Goal: Task Accomplishment & Management: Manage account settings

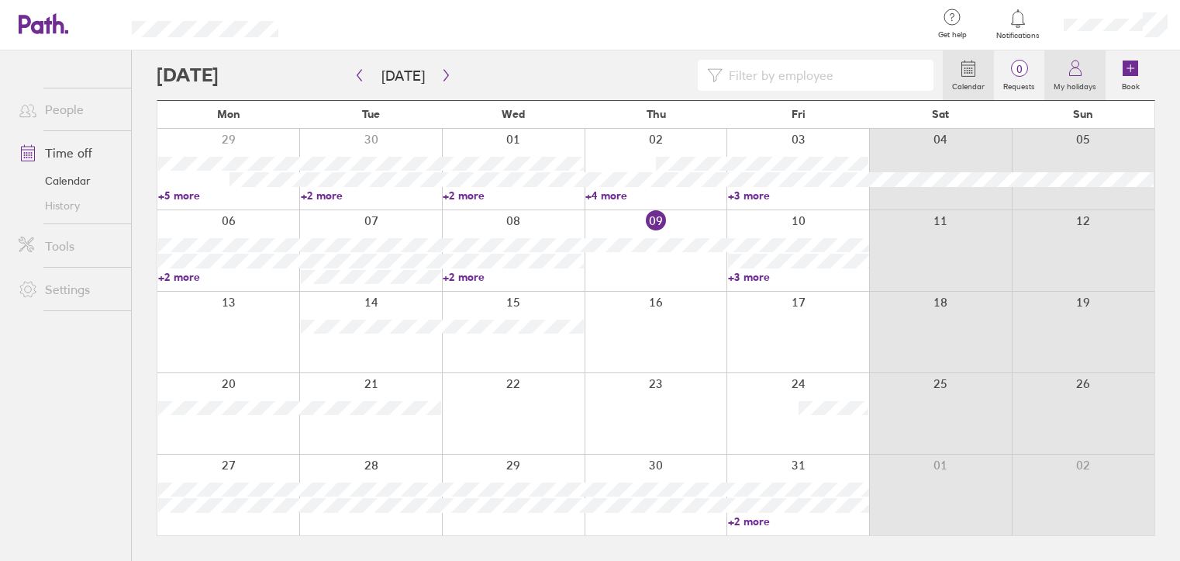
click at [1084, 71] on icon at bounding box center [1075, 68] width 19 height 19
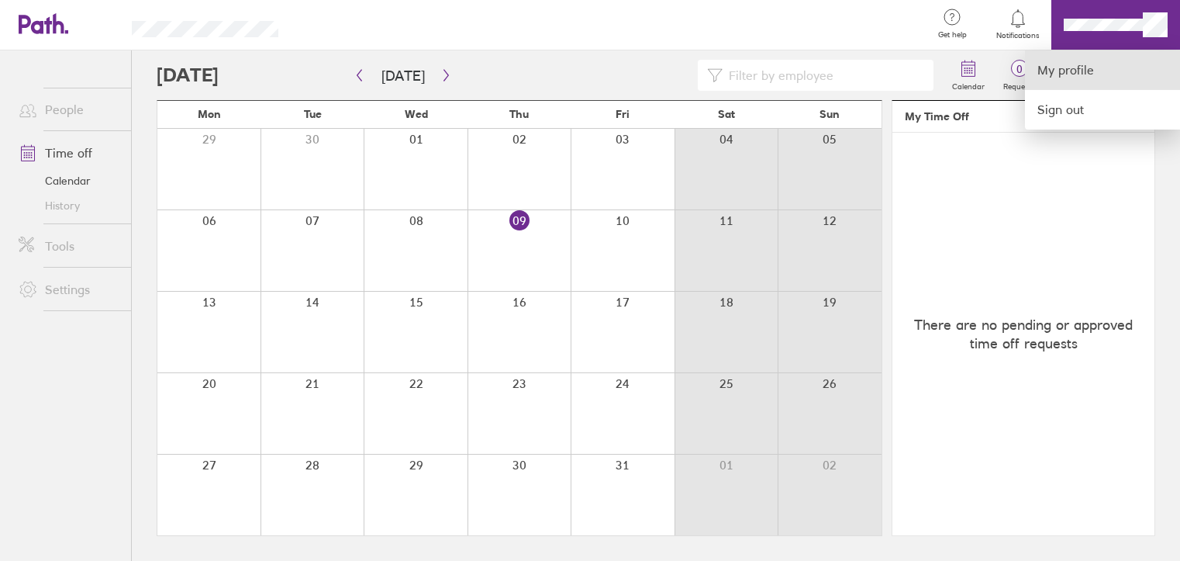
click at [1071, 66] on link "My profile" at bounding box center [1102, 70] width 155 height 40
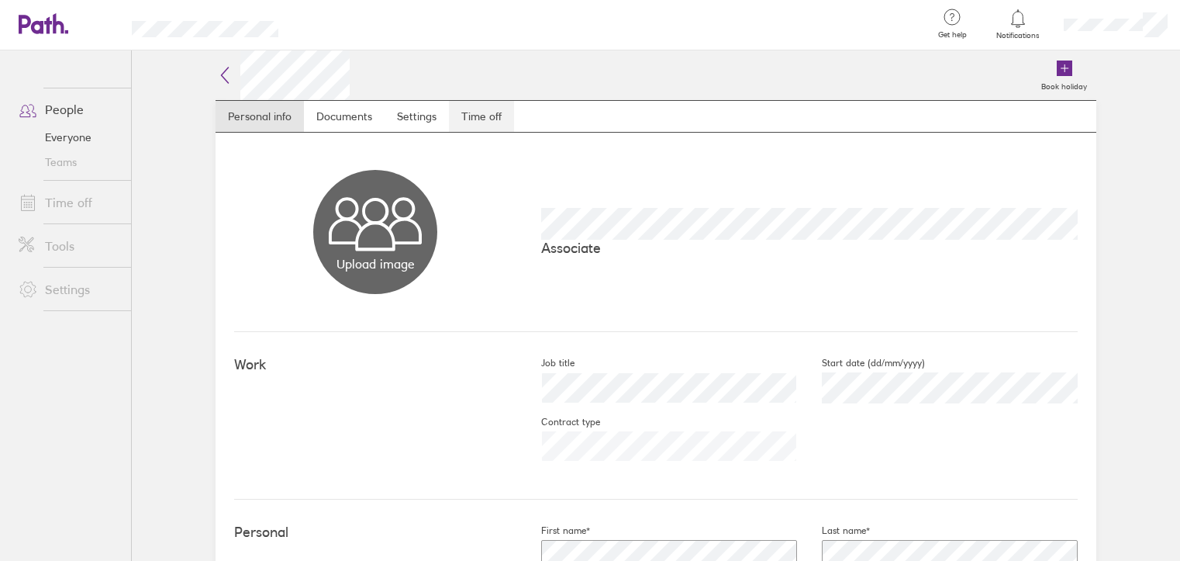
click at [486, 122] on link "Time off" at bounding box center [481, 116] width 65 height 31
